Goal: Task Accomplishment & Management: Manage account settings

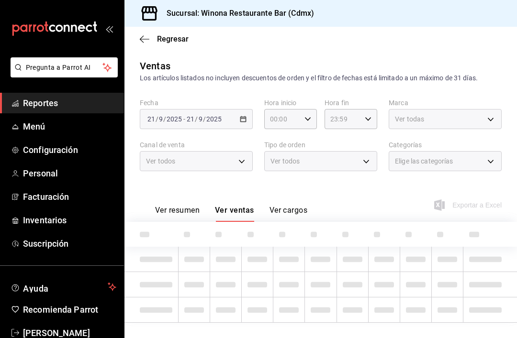
type input "5bf03305-0487-47d5-9649-1ba07f098c26"
click at [64, 217] on span "Inventarios" at bounding box center [69, 220] width 93 height 13
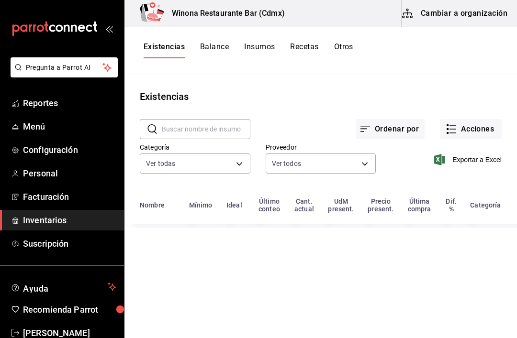
click at [351, 48] on button "Otros" at bounding box center [343, 50] width 19 height 16
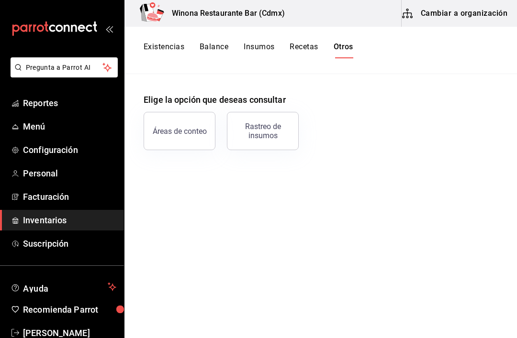
click at [157, 46] on button "Existencias" at bounding box center [164, 50] width 41 height 16
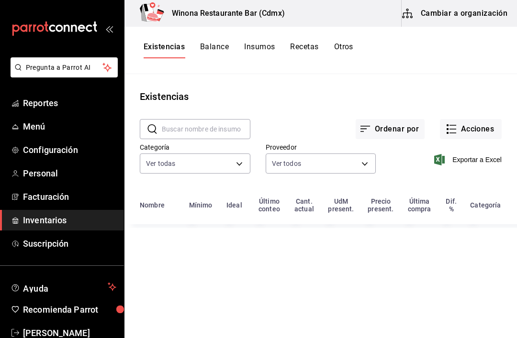
click at [484, 131] on button "Acciones" at bounding box center [471, 129] width 62 height 20
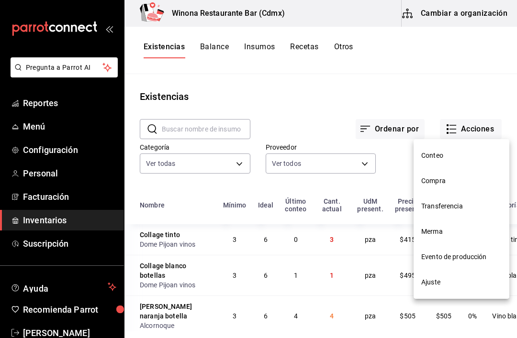
click at [458, 282] on span "Ajuste" at bounding box center [461, 283] width 80 height 10
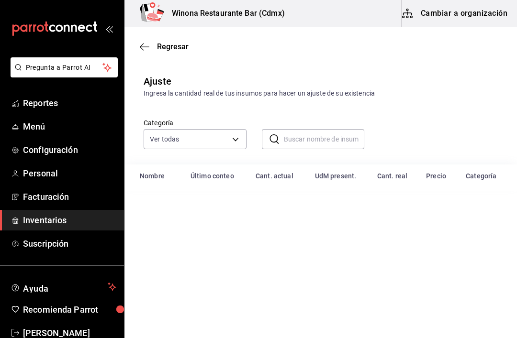
click at [320, 133] on input "text" at bounding box center [324, 139] width 81 height 19
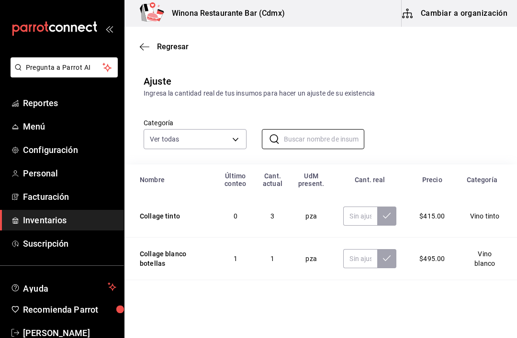
click at [328, 138] on input "text" at bounding box center [324, 139] width 81 height 19
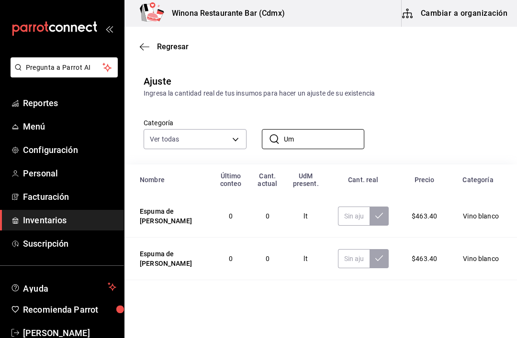
type input "U"
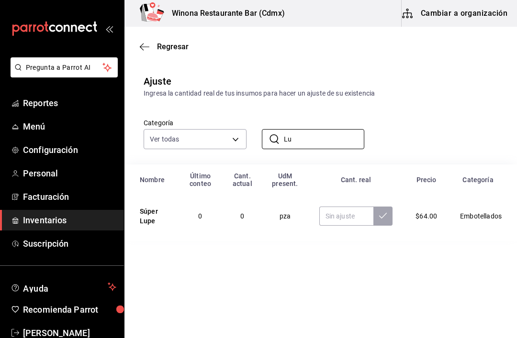
type input "L"
type input "H"
type input "R"
type input "A"
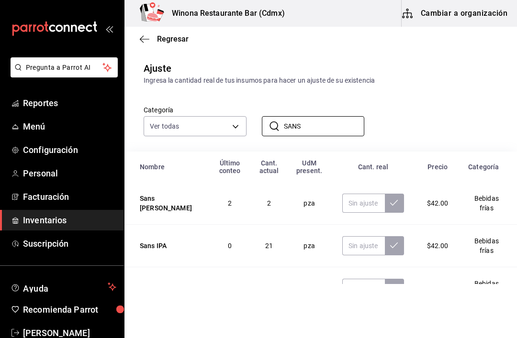
scroll to position [12, 0]
type input "S"
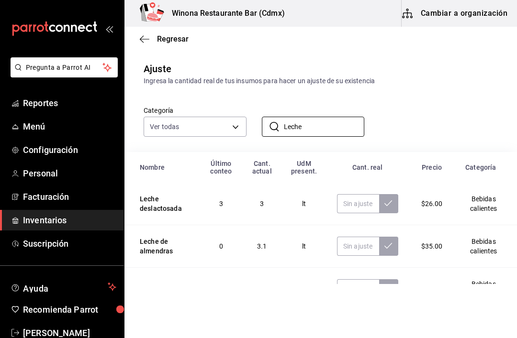
type input "Leche"
click at [356, 204] on input "text" at bounding box center [358, 203] width 42 height 19
type input "22.00"
click at [354, 290] on input "text" at bounding box center [358, 288] width 42 height 19
type input "12.00"
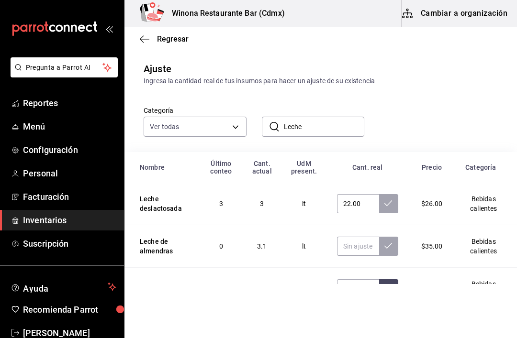
click at [398, 294] on button at bounding box center [388, 288] width 19 height 19
click at [392, 203] on icon at bounding box center [388, 204] width 8 height 8
click at [80, 244] on span "Suscripción" at bounding box center [69, 243] width 93 height 13
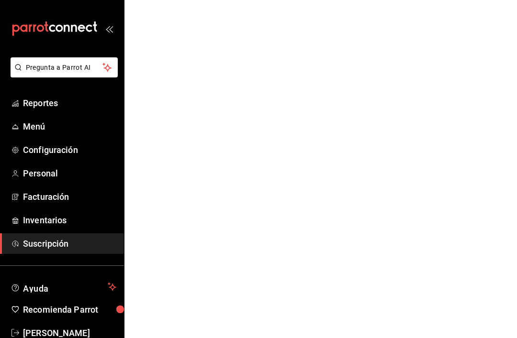
click at [53, 221] on span "Inventarios" at bounding box center [69, 220] width 93 height 13
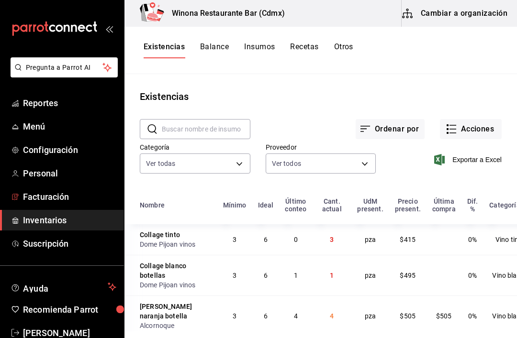
click at [60, 198] on span "Facturación" at bounding box center [69, 196] width 93 height 13
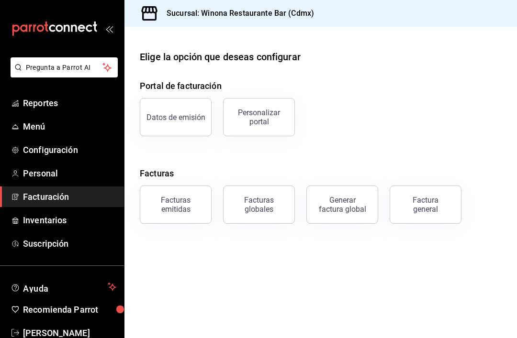
click at [66, 223] on span "Inventarios" at bounding box center [69, 220] width 93 height 13
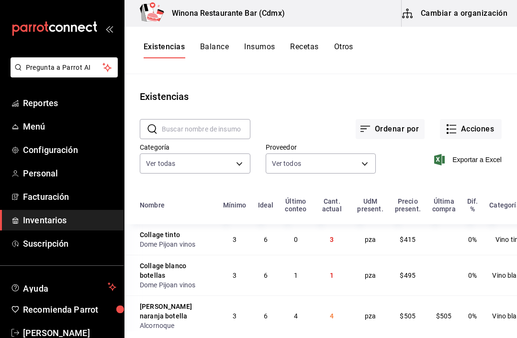
click at [491, 126] on button "Acciones" at bounding box center [471, 129] width 62 height 20
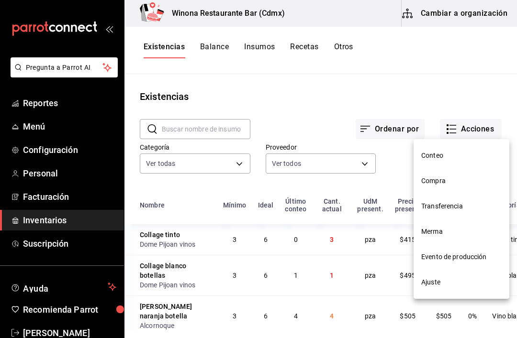
click at [469, 282] on span "Ajuste" at bounding box center [461, 283] width 80 height 10
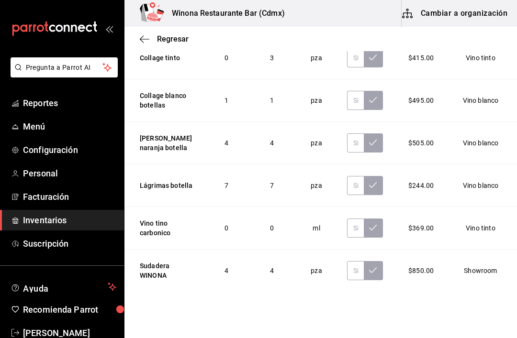
click at [513, 122] on td "Vino blanco" at bounding box center [482, 100] width 69 height 43
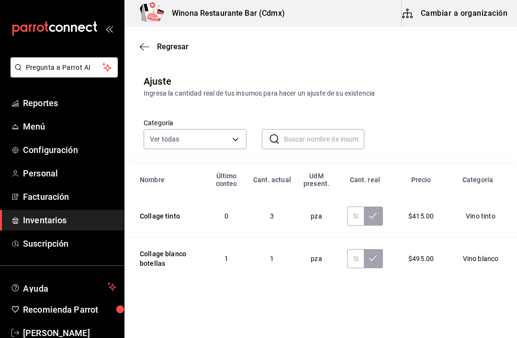
click at [341, 136] on input "text" at bounding box center [324, 139] width 81 height 19
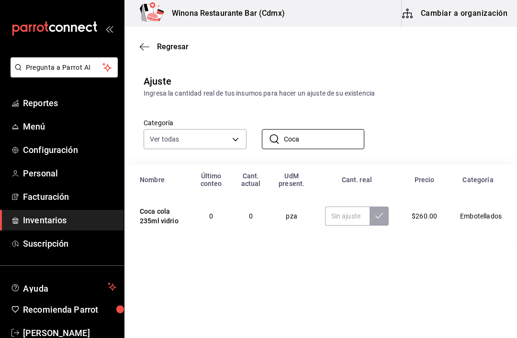
type input "Coca"
click at [352, 221] on input "text" at bounding box center [347, 216] width 45 height 19
type input "9.00"
type input "80.00"
click at [383, 217] on icon at bounding box center [379, 216] width 8 height 8
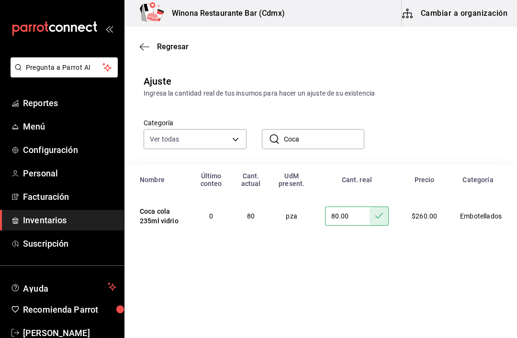
click at [354, 134] on input "Coca" at bounding box center [324, 139] width 81 height 19
click at [333, 140] on input "Coca" at bounding box center [324, 139] width 81 height 19
type input "C"
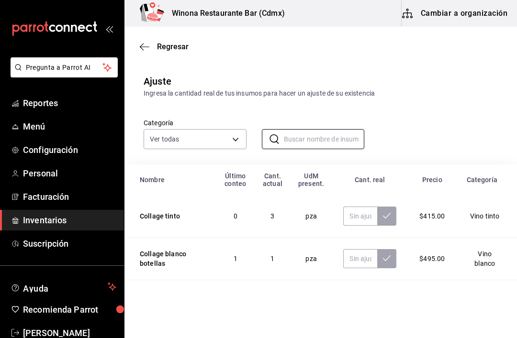
click at [429, 101] on div "Categoría Ver todas d5d5ccbf-6c83-445a-b1af-aa1f5d79509c,28f566fe-af2c-447c-bc8…" at bounding box center [305, 124] width 354 height 51
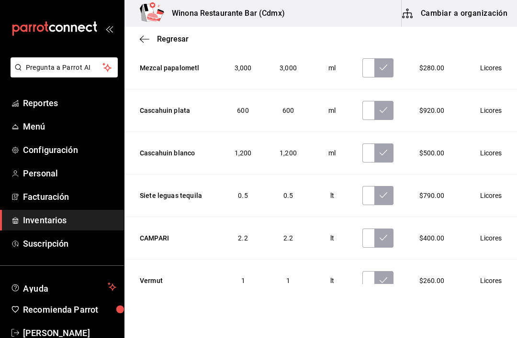
scroll to position [1225, 0]
click at [68, 119] on link "Menú" at bounding box center [62, 126] width 124 height 21
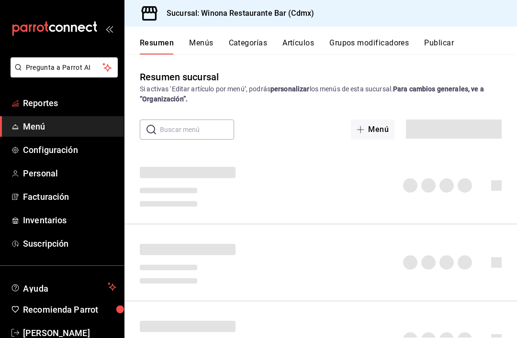
click at [68, 112] on link "Reportes" at bounding box center [62, 103] width 124 height 21
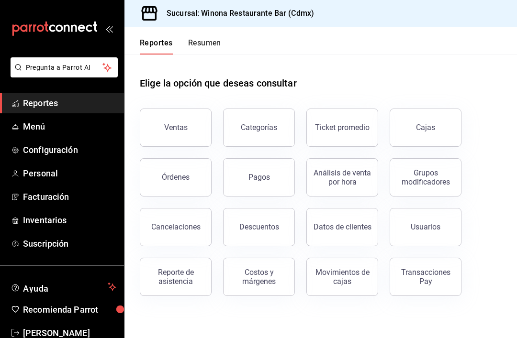
click at [186, 135] on button "Ventas" at bounding box center [176, 128] width 72 height 38
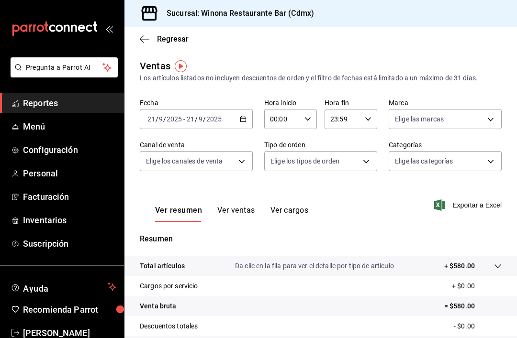
click at [251, 117] on div "[DATE] [DATE] - [DATE] [DATE]" at bounding box center [196, 119] width 113 height 20
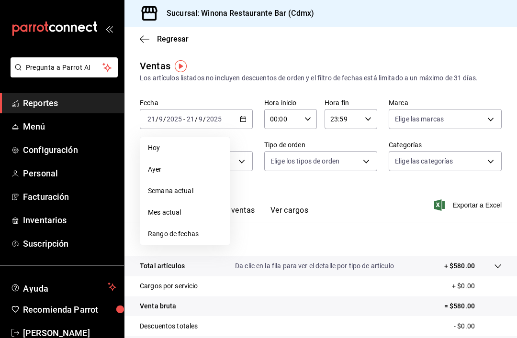
click at [211, 230] on span "Rango de fechas" at bounding box center [185, 234] width 74 height 10
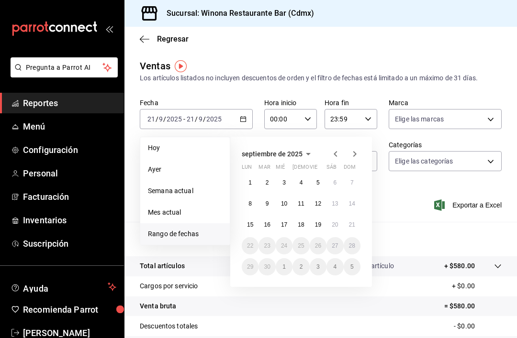
click at [274, 221] on button "16" at bounding box center [266, 224] width 17 height 17
click at [359, 225] on button "21" at bounding box center [352, 224] width 17 height 17
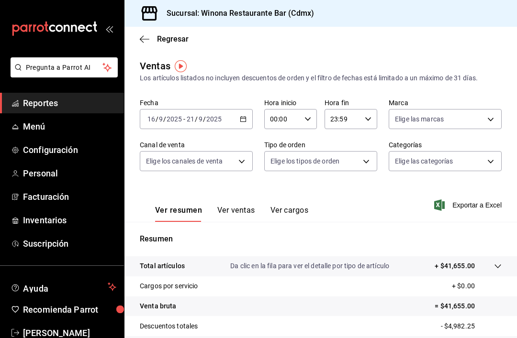
click at [252, 206] on button "Ver ventas" at bounding box center [236, 214] width 38 height 16
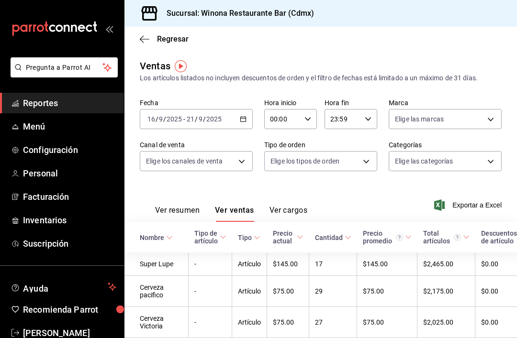
click at [491, 205] on span "Exportar a Excel" at bounding box center [469, 205] width 66 height 11
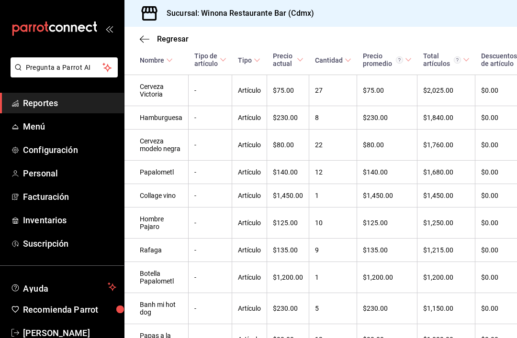
scroll to position [250, 0]
